Goal: Transaction & Acquisition: Purchase product/service

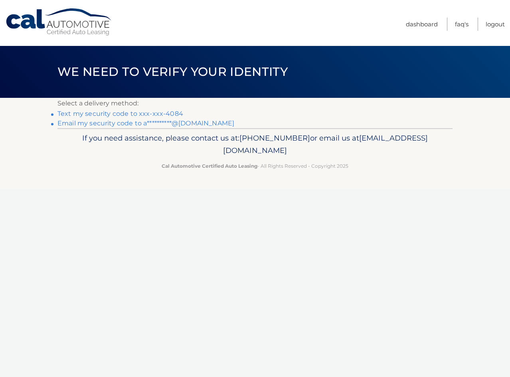
click at [156, 110] on link "Text my security code to xxx-xxx-4084" at bounding box center [120, 114] width 126 height 8
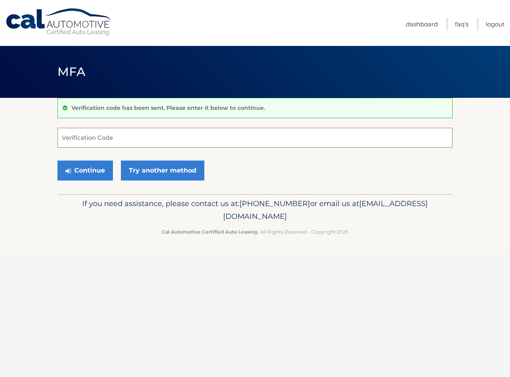
click at [144, 140] on input "Verification Code" at bounding box center [254, 138] width 395 height 20
type input "557835"
click at [79, 173] on button "Continue" at bounding box center [84, 170] width 55 height 20
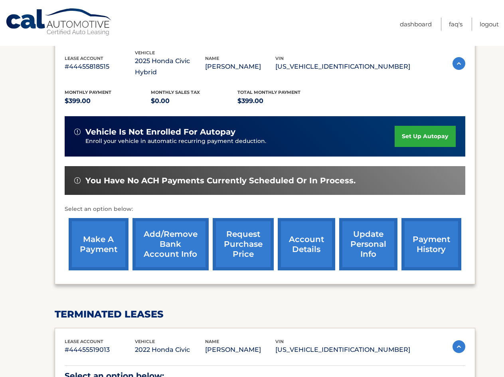
scroll to position [160, 0]
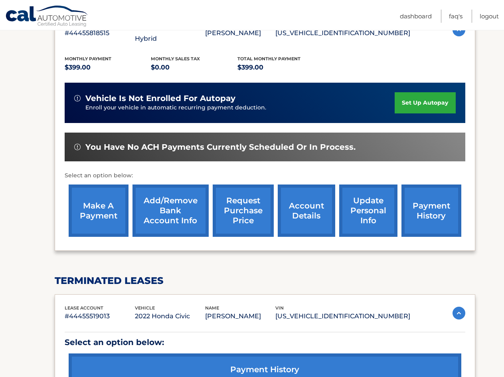
click at [80, 208] on link "make a payment" at bounding box center [99, 210] width 60 height 52
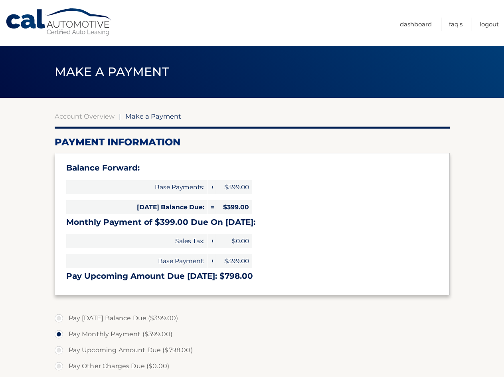
select select "NjE1Yzk5OWYtNWZkZS00ZWU2LWFhZWYtNmFkNjQ1YzZkZmVk"
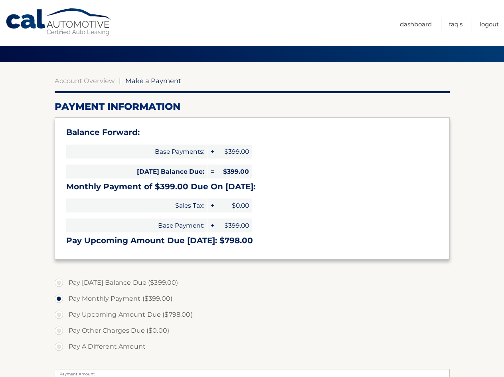
scroll to position [40, 0]
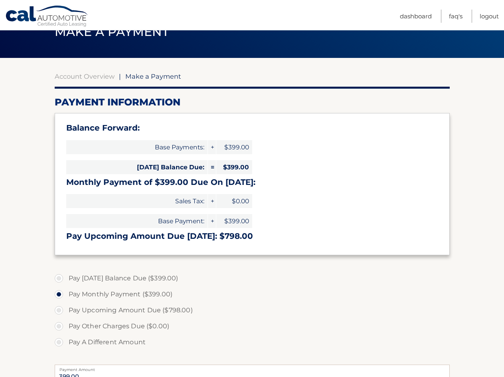
click at [83, 282] on label "Pay Today's Balance Due ($399.00)" at bounding box center [252, 278] width 395 height 16
click at [66, 282] on input "Pay Today's Balance Due ($399.00)" at bounding box center [62, 276] width 8 height 13
radio input "true"
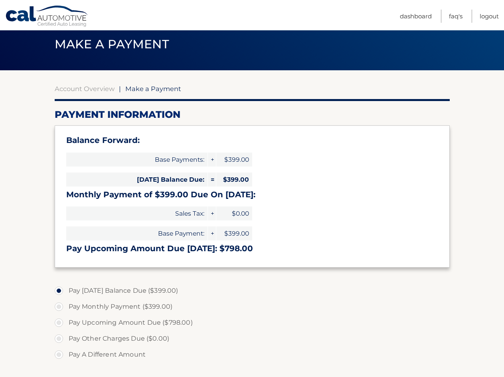
scroll to position [0, 0]
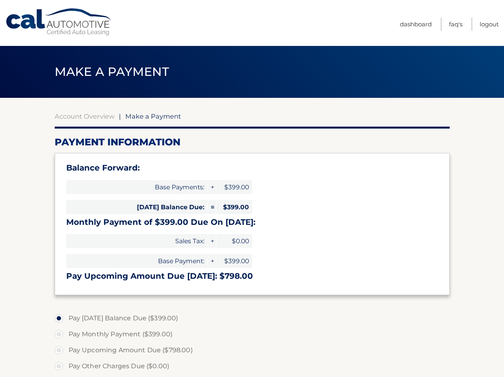
click at [286, 322] on label "Pay Today's Balance Due ($399.00)" at bounding box center [252, 318] width 395 height 16
click at [66, 322] on input "Pay Today's Balance Due ($399.00)" at bounding box center [62, 316] width 8 height 13
click at [77, 119] on link "Account Overview" at bounding box center [85, 116] width 60 height 8
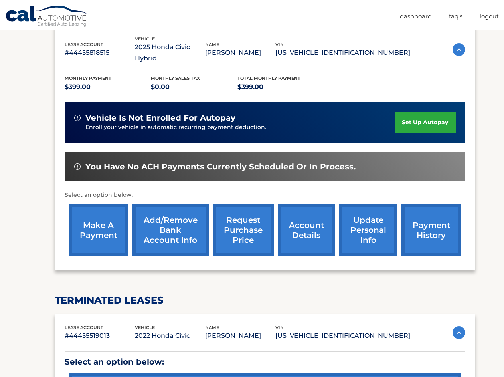
scroll to position [128, 0]
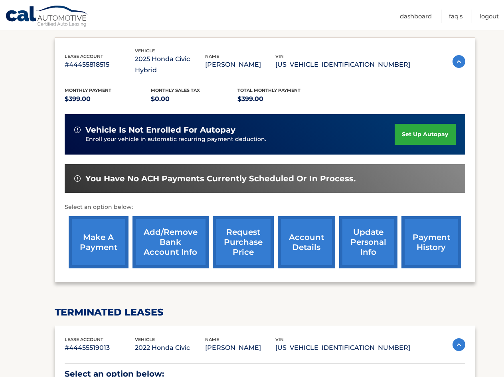
click at [431, 239] on link "payment history" at bounding box center [432, 242] width 60 height 52
click at [103, 238] on link "make a payment" at bounding box center [99, 242] width 60 height 52
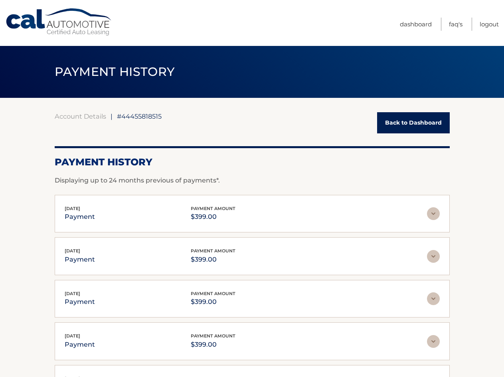
drag, startPoint x: 192, startPoint y: 192, endPoint x: 211, endPoint y: 198, distance: 19.3
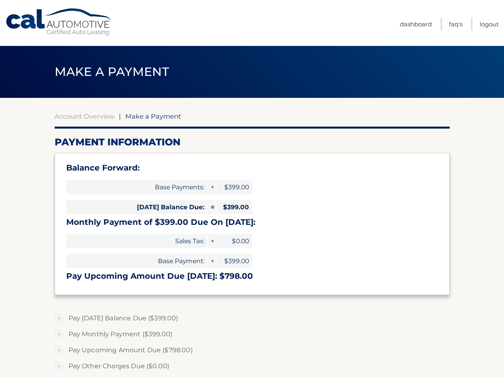
select select "NjE1Yzk5OWYtNWZkZS00ZWU2LWFhZWYtNmFkNjQ1YzZkZmVk"
click at [80, 317] on label "Pay Today's Balance Due ($399.00)" at bounding box center [252, 318] width 395 height 16
click at [66, 317] on input "Pay Today's Balance Due ($399.00)" at bounding box center [62, 316] width 8 height 13
radio input "true"
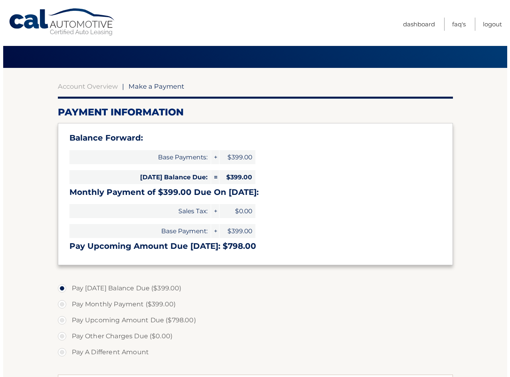
scroll to position [227, 0]
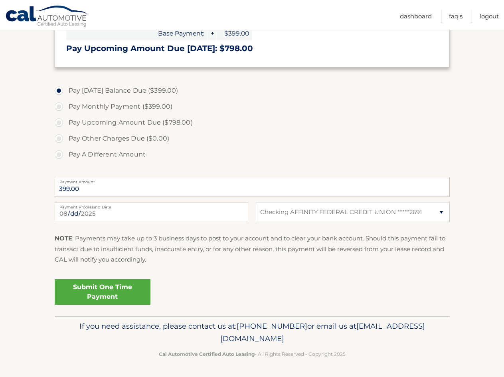
click at [118, 300] on link "Submit One Time Payment" at bounding box center [103, 292] width 96 height 26
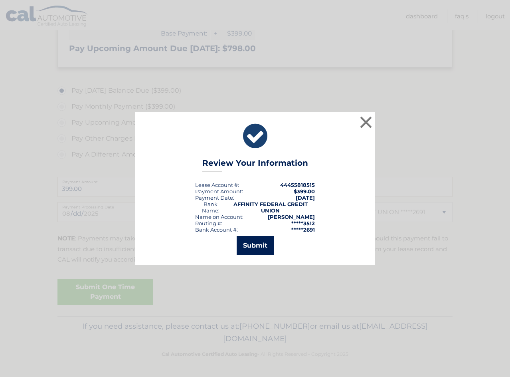
click at [249, 248] on button "Submit" at bounding box center [255, 245] width 37 height 19
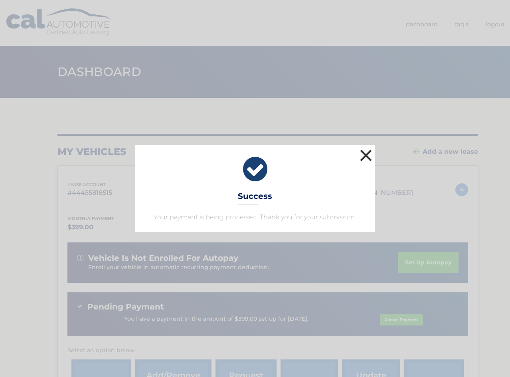
click at [361, 159] on button "×" at bounding box center [366, 155] width 16 height 16
